Goal: Task Accomplishment & Management: Manage account settings

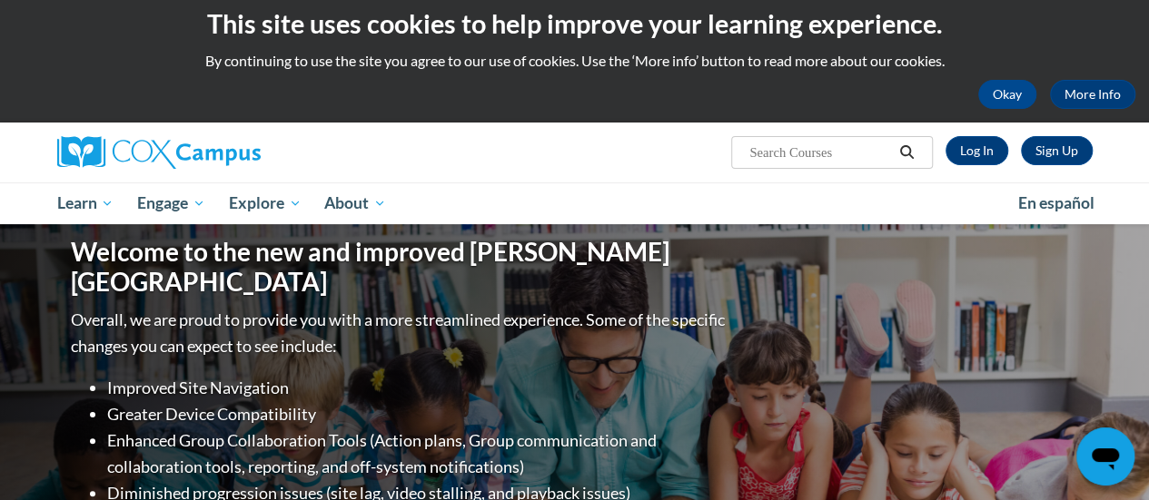
scroll to position [15, 0]
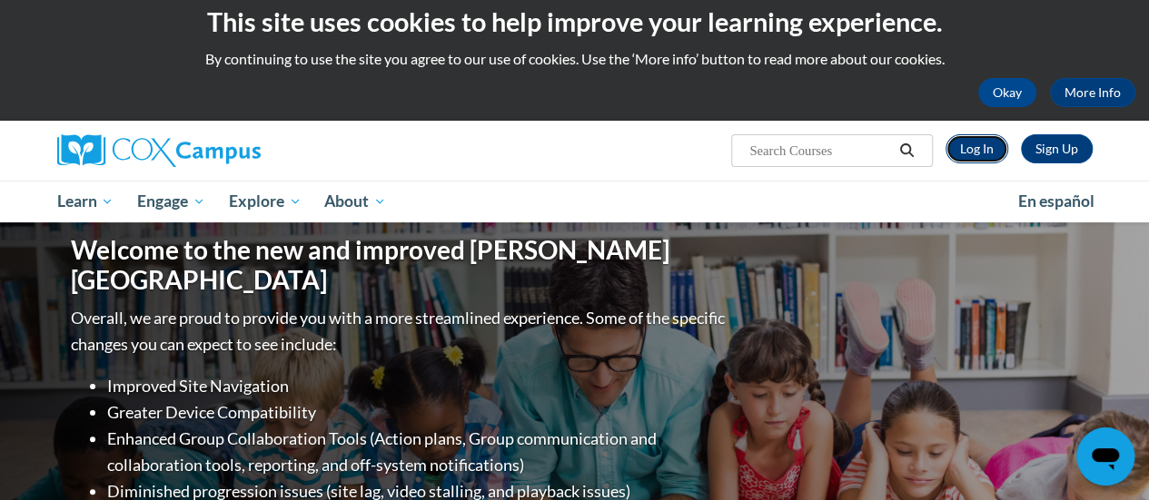
click at [979, 155] on link "Log In" at bounding box center [976, 148] width 63 height 29
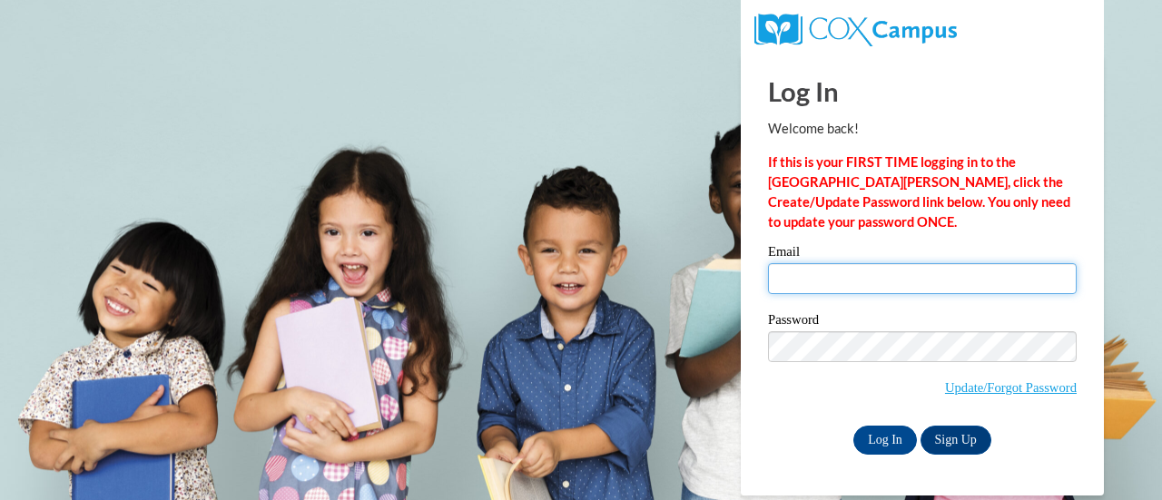
click at [998, 281] on input "Email" at bounding box center [922, 278] width 309 height 31
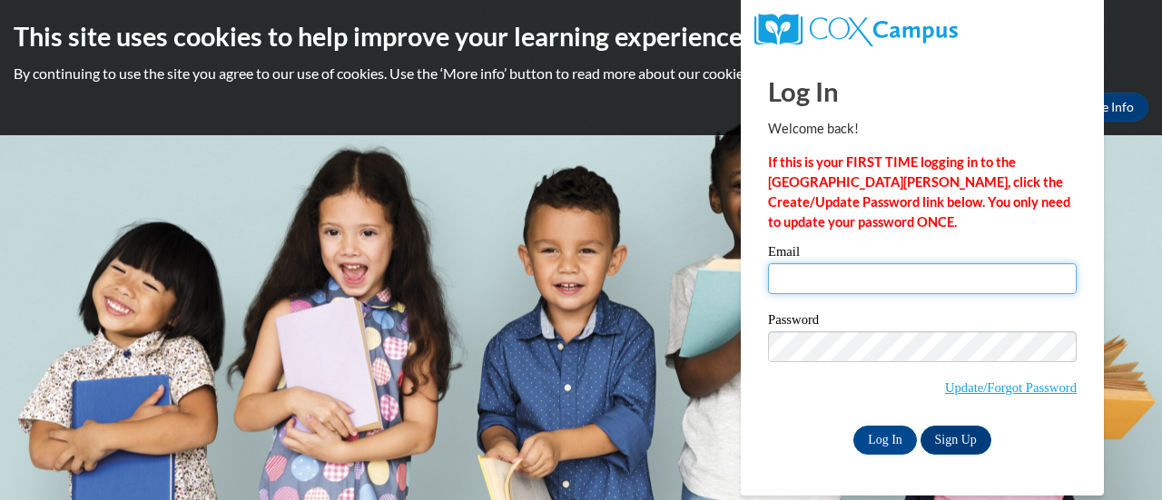
type input "perla.westmoreland@rusd.org"
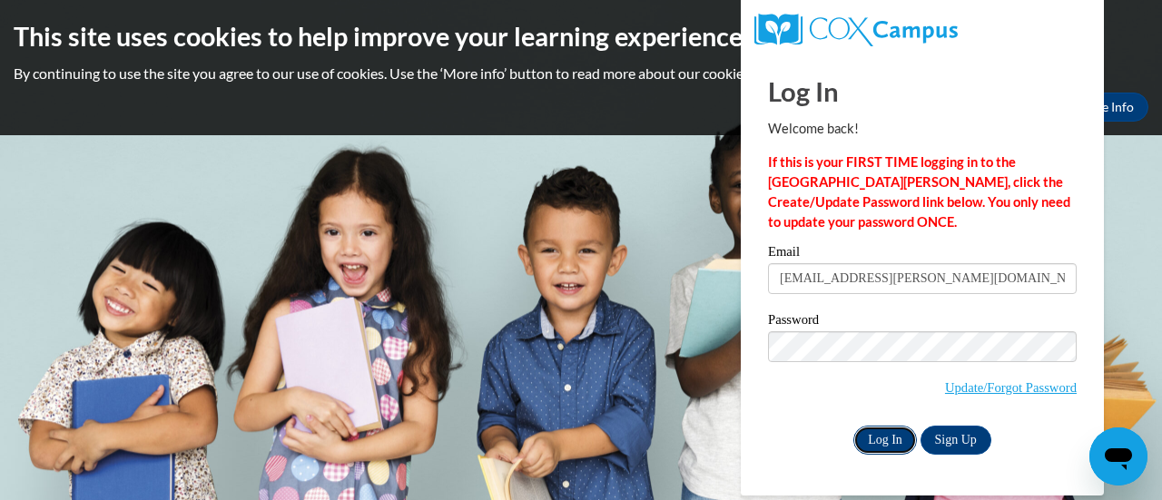
click at [886, 440] on input "Log In" at bounding box center [885, 440] width 64 height 29
click at [892, 445] on input "Log In" at bounding box center [885, 440] width 64 height 29
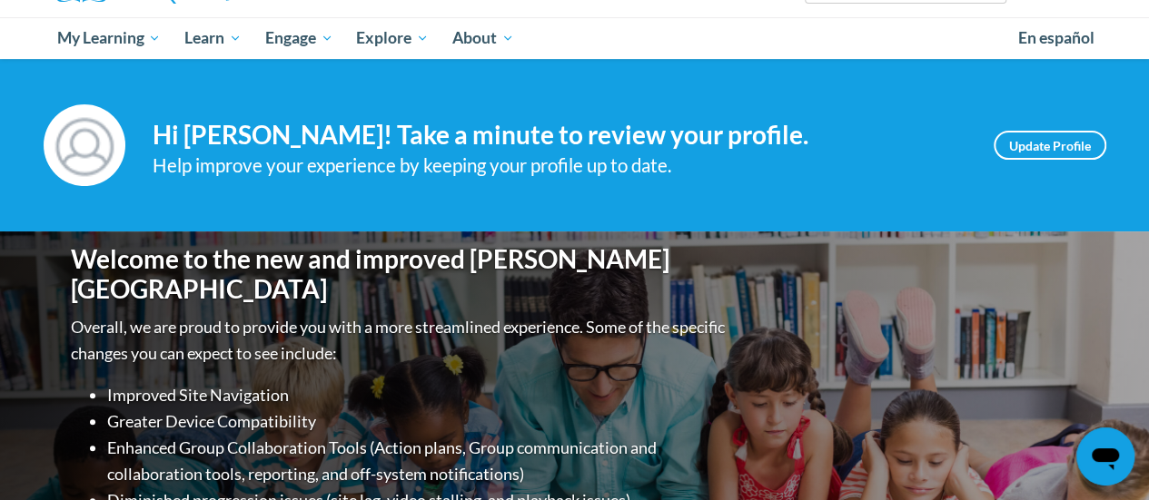
scroll to position [178, 0]
click at [1070, 147] on link "Update Profile" at bounding box center [1049, 145] width 113 height 29
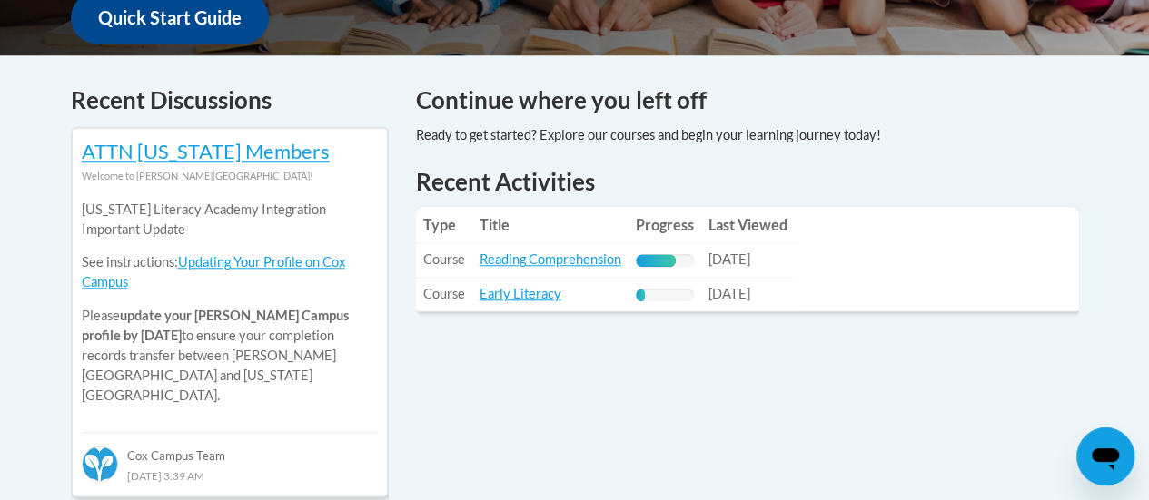
scroll to position [718, 0]
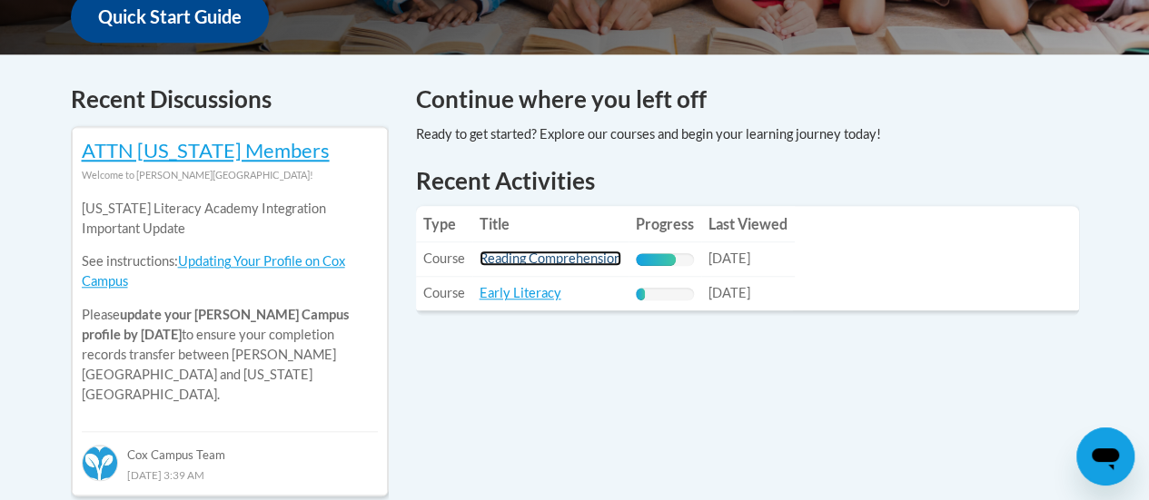
click at [592, 262] on link "Reading Comprehension" at bounding box center [550, 258] width 142 height 15
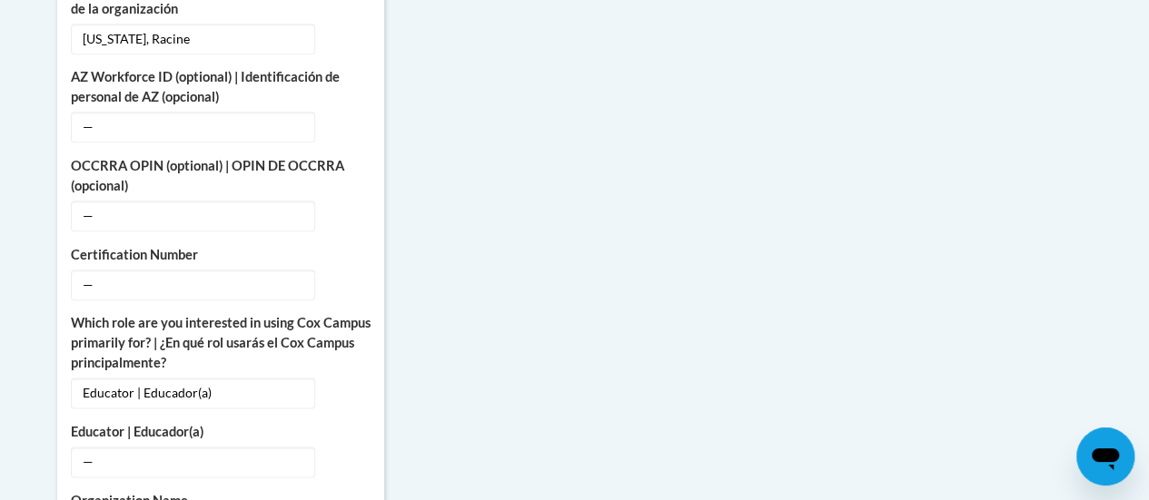
scroll to position [932, 0]
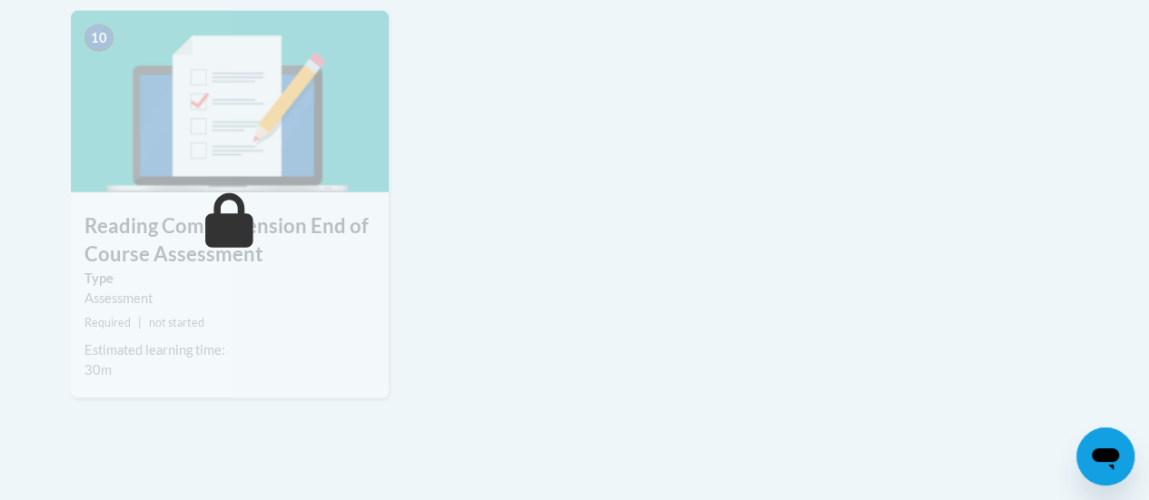
scroll to position [2134, 0]
